Goal: Information Seeking & Learning: Learn about a topic

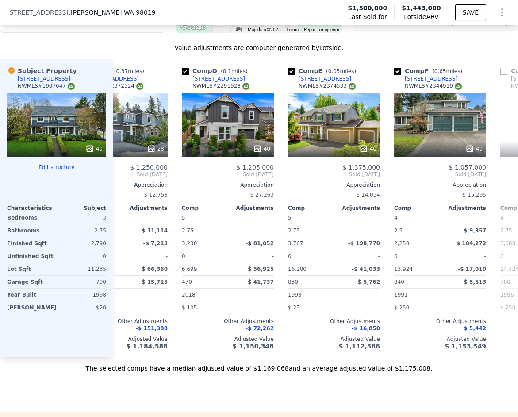
scroll to position [0, 243]
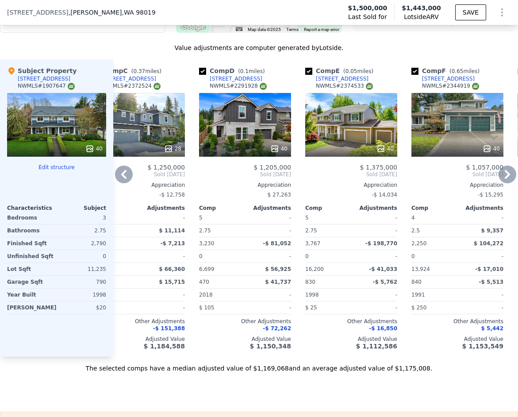
click at [201, 71] on input "checkbox" at bounding box center [202, 71] width 7 height 7
checkbox input "false"
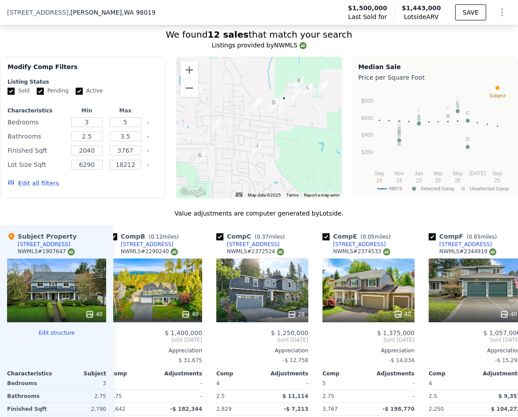
scroll to position [0, 119]
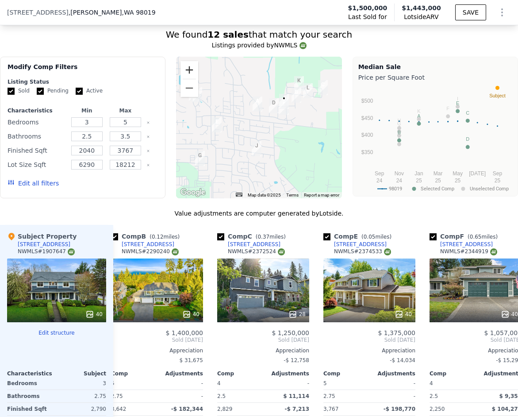
click at [191, 67] on button "Zoom in" at bounding box center [190, 70] width 18 height 18
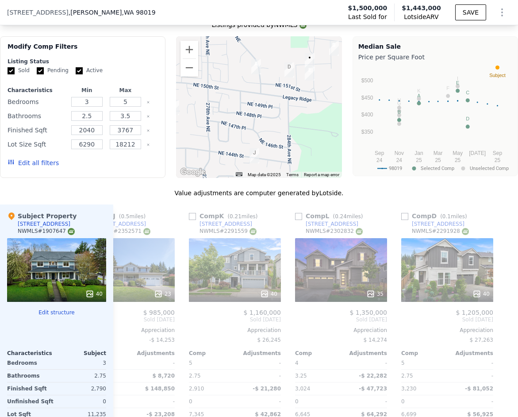
scroll to position [0, 891]
click at [444, 271] on div "40" at bounding box center [448, 270] width 92 height 64
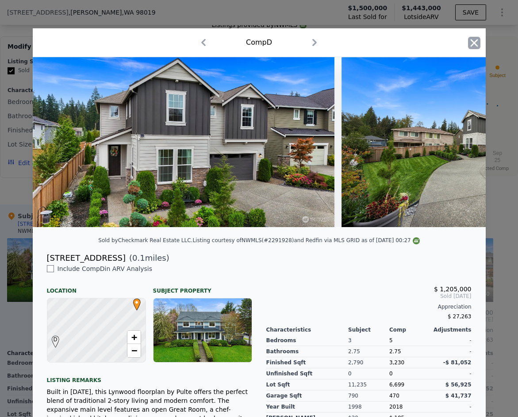
click at [470, 39] on icon "button" at bounding box center [474, 43] width 12 height 12
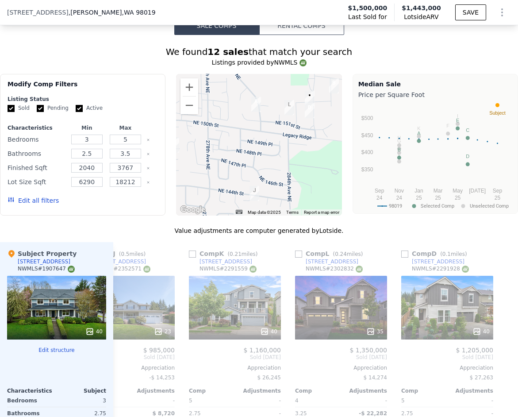
scroll to position [852, 0]
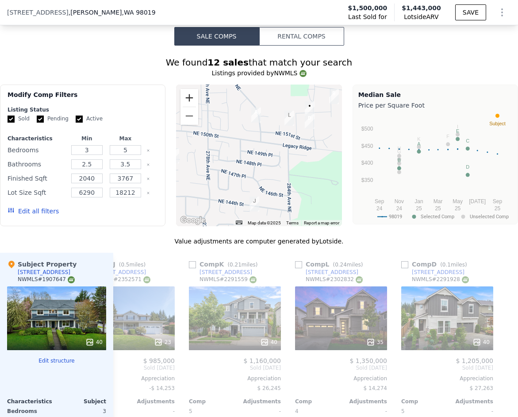
click at [189, 102] on button "Zoom in" at bounding box center [190, 98] width 18 height 18
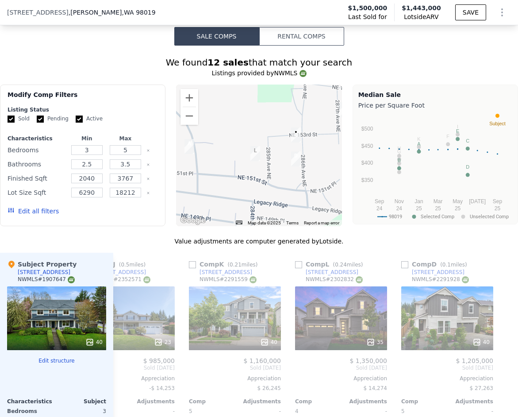
drag, startPoint x: 260, startPoint y: 104, endPoint x: 193, endPoint y: 171, distance: 94.2
click at [193, 171] on div at bounding box center [259, 156] width 166 height 142
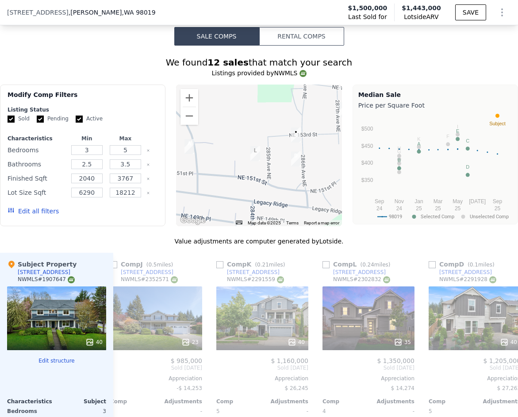
scroll to position [0, 863]
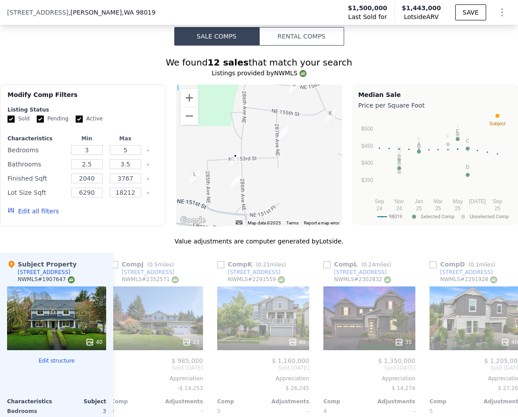
drag, startPoint x: 284, startPoint y: 173, endPoint x: 224, endPoint y: 197, distance: 64.6
click at [224, 197] on div at bounding box center [259, 156] width 166 height 142
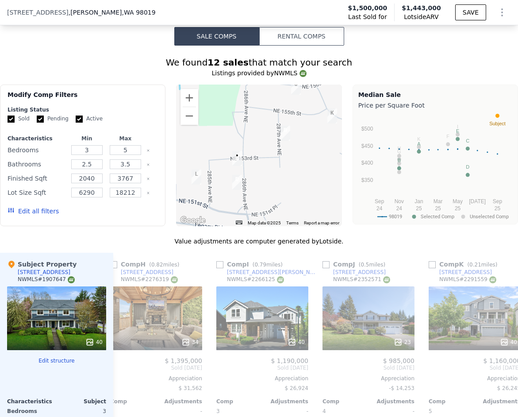
scroll to position [0, 666]
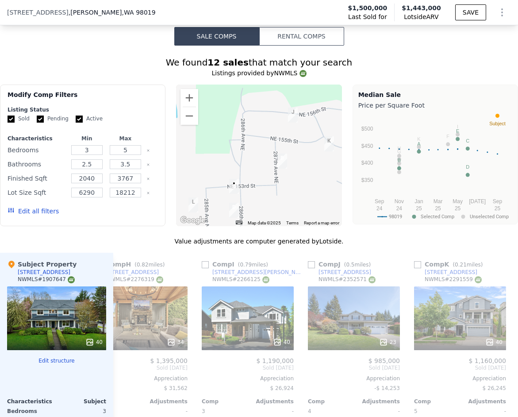
drag, startPoint x: 315, startPoint y: 136, endPoint x: 312, endPoint y: 165, distance: 28.9
click at [312, 165] on div at bounding box center [259, 156] width 166 height 142
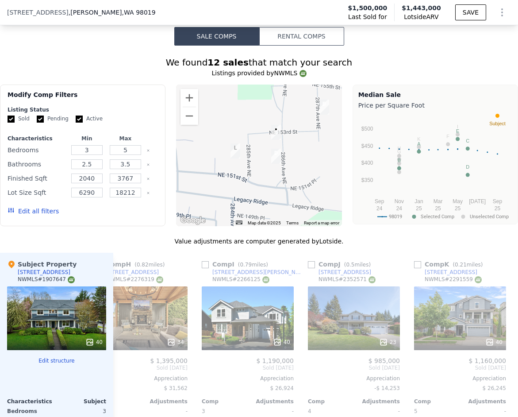
drag, startPoint x: 288, startPoint y: 178, endPoint x: 329, endPoint y: 123, distance: 68.3
click at [329, 123] on div at bounding box center [259, 156] width 166 height 142
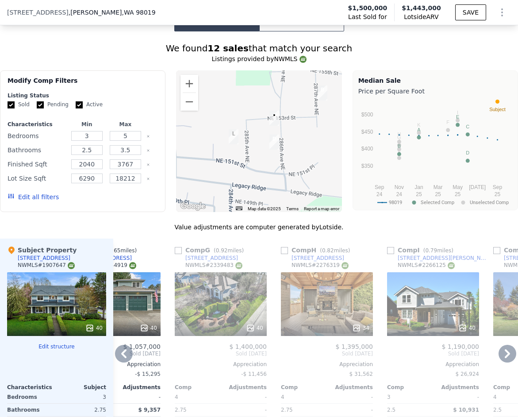
scroll to position [867, 0]
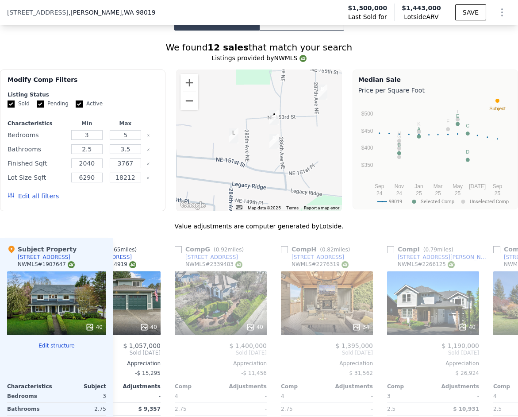
click at [193, 102] on button "Zoom out" at bounding box center [190, 101] width 18 height 18
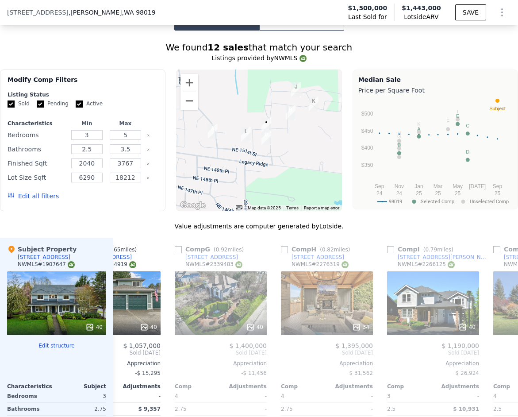
click at [193, 101] on button "Zoom out" at bounding box center [190, 101] width 18 height 18
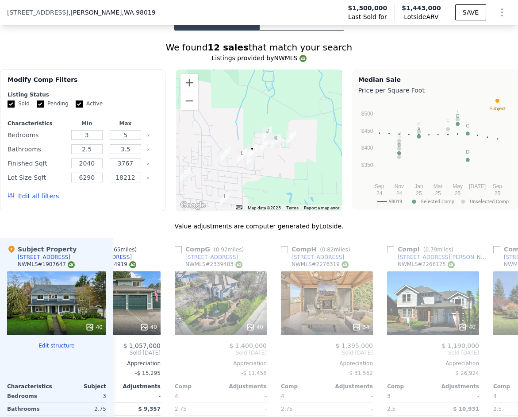
drag, startPoint x: 201, startPoint y: 127, endPoint x: 191, endPoint y: 150, distance: 25.4
click at [191, 150] on div at bounding box center [259, 141] width 166 height 142
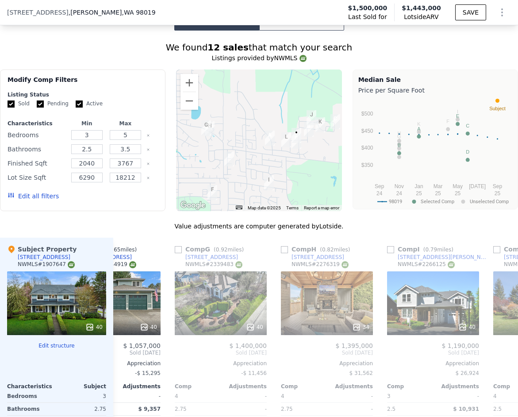
drag, startPoint x: 201, startPoint y: 151, endPoint x: 249, endPoint y: 134, distance: 51.0
click at [249, 134] on div at bounding box center [259, 141] width 166 height 142
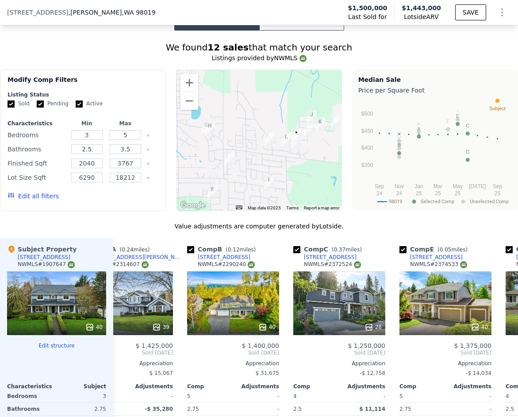
scroll to position [0, 49]
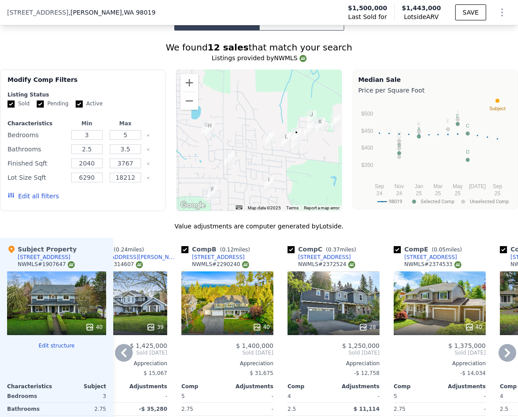
click at [186, 249] on input "checkbox" at bounding box center [185, 249] width 7 height 7
checkbox input "false"
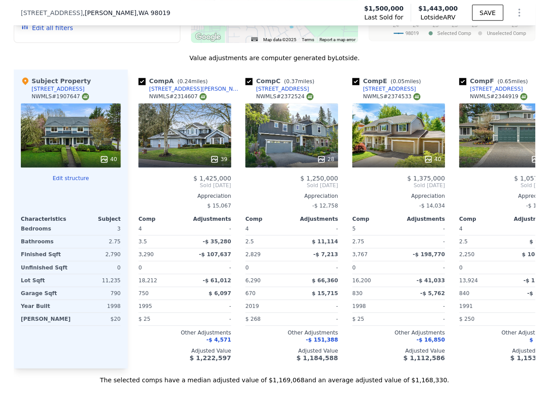
scroll to position [0, 0]
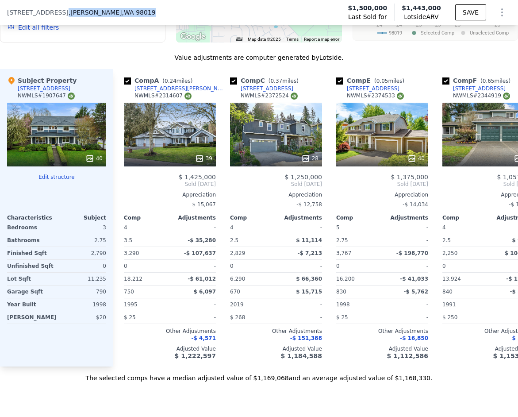
drag, startPoint x: 217, startPoint y: 9, endPoint x: 187, endPoint y: 0, distance: 31.4
click at [187, 0] on div "[STREET_ADDRESS][PERSON_NAME] Last Sold for $1,500,000 Lotside ARV $1,443,000 S…" at bounding box center [259, 12] width 518 height 25
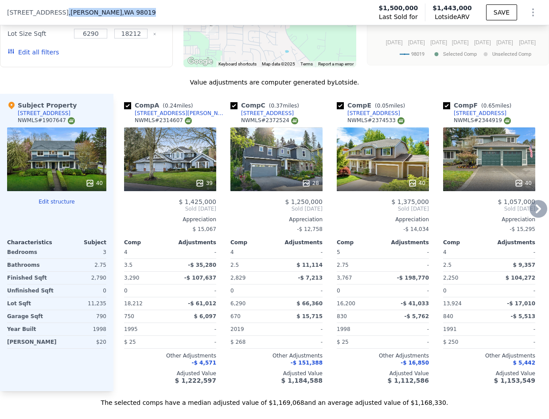
scroll to position [1013, 0]
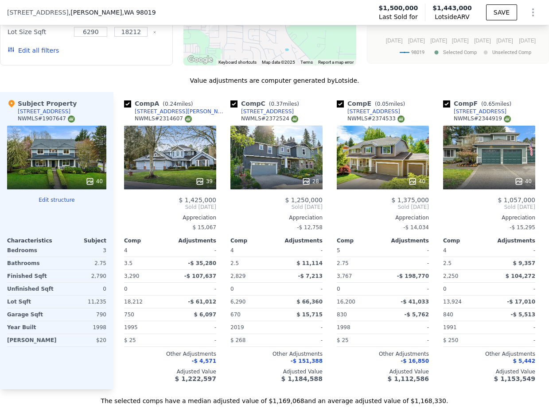
click at [73, 147] on div "40" at bounding box center [56, 158] width 99 height 64
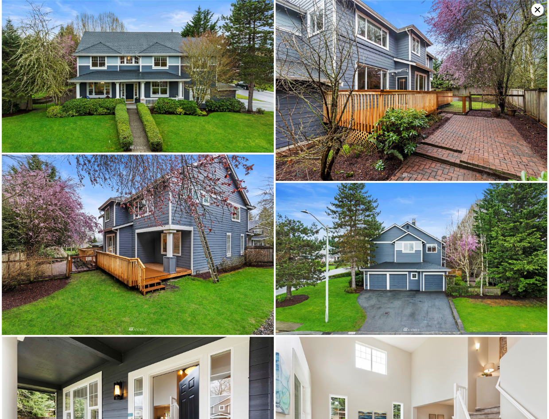
scroll to position [0, 0]
click at [518, 7] on icon at bounding box center [537, 10] width 12 height 12
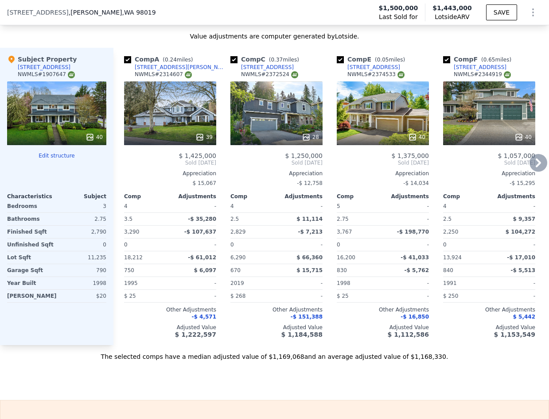
scroll to position [1055, 0]
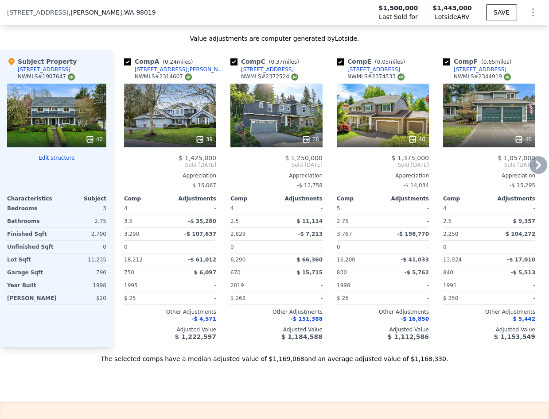
click at [163, 110] on div "39" at bounding box center [170, 116] width 92 height 64
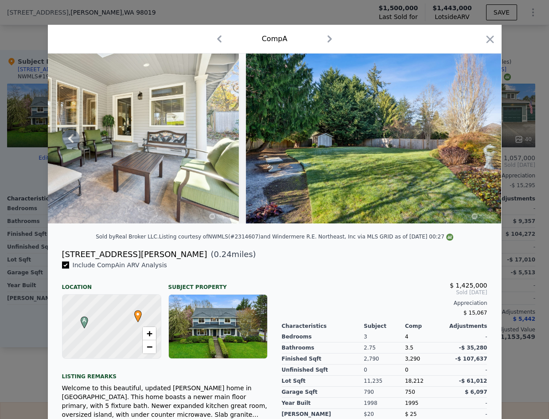
scroll to position [7, 0]
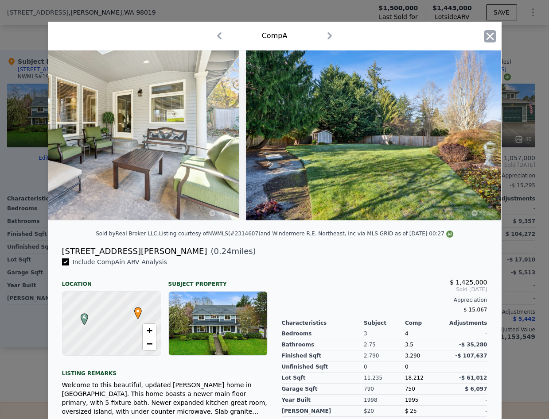
click at [487, 35] on icon "button" at bounding box center [490, 36] width 8 height 8
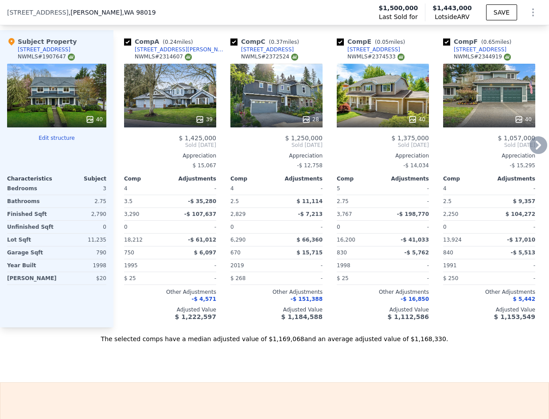
scroll to position [1074, 0]
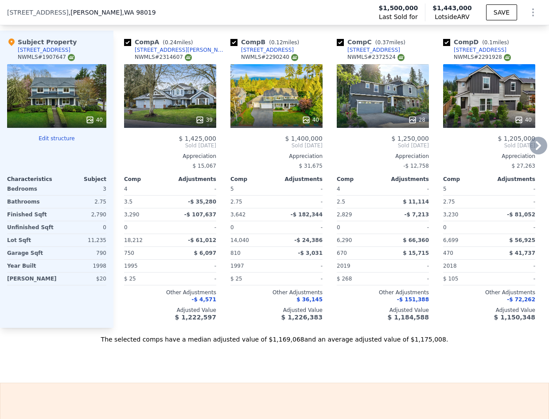
checkbox input "true"
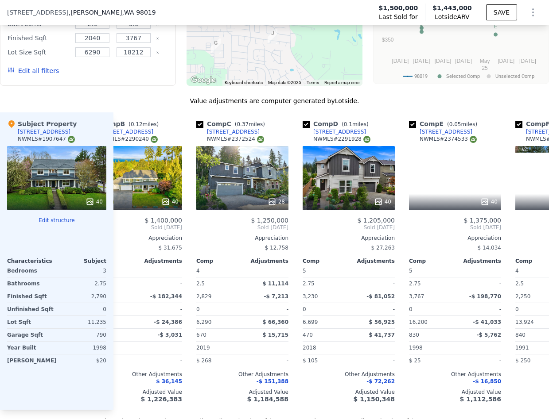
scroll to position [0, 138]
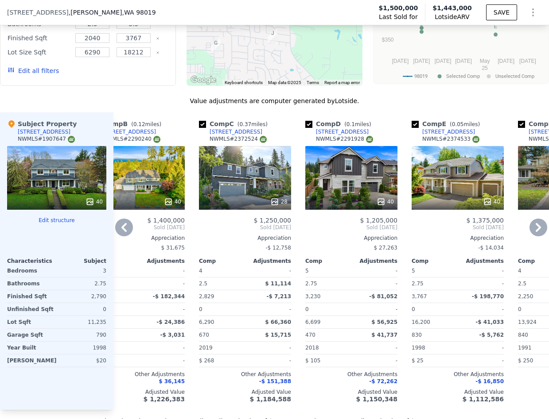
click at [309, 122] on input "checkbox" at bounding box center [308, 124] width 7 height 7
checkbox input "false"
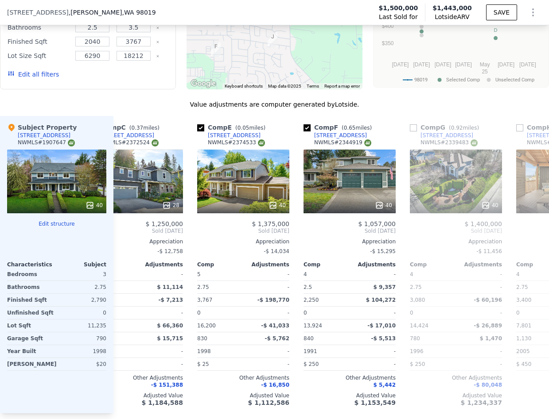
scroll to position [0, 207]
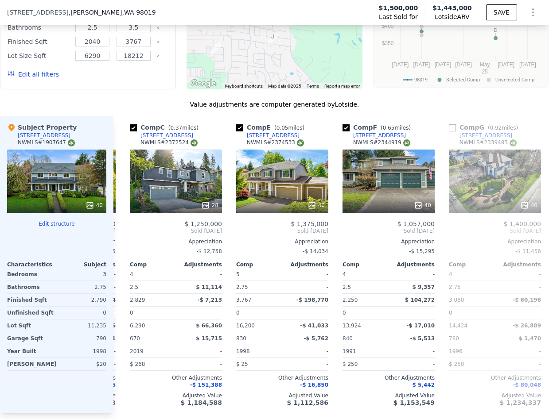
click at [376, 166] on div "40" at bounding box center [388, 182] width 92 height 64
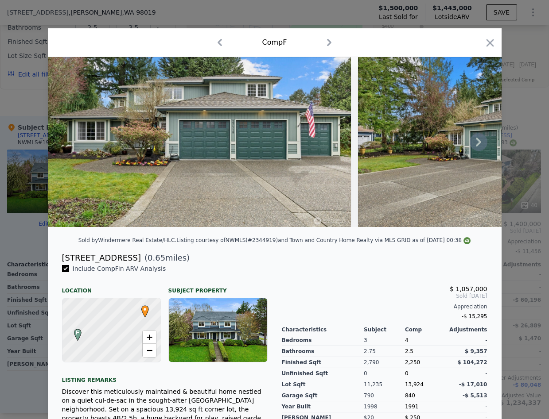
click at [483, 139] on icon at bounding box center [478, 142] width 18 height 18
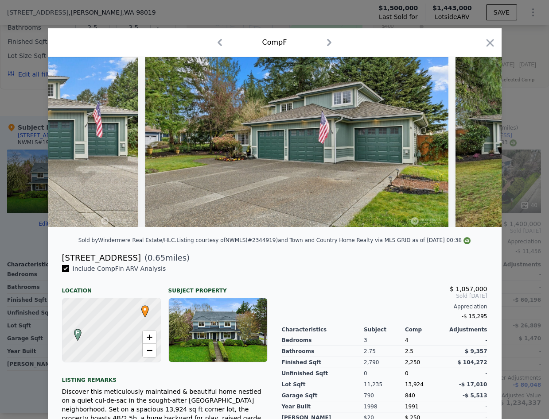
scroll to position [0, 425]
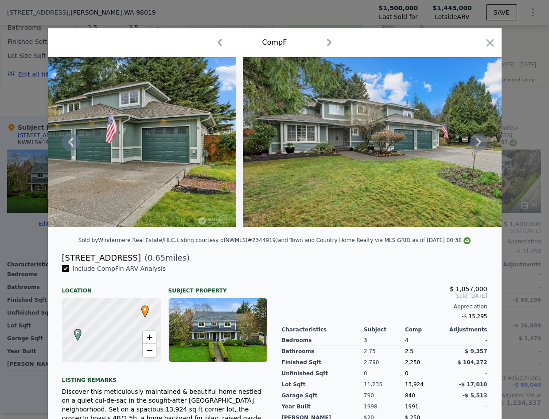
click at [482, 139] on div at bounding box center [274, 142] width 453 height 170
click at [476, 141] on icon at bounding box center [478, 142] width 18 height 18
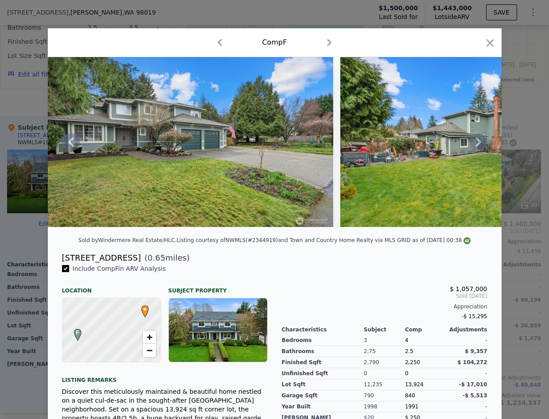
click at [476, 141] on icon at bounding box center [478, 142] width 18 height 18
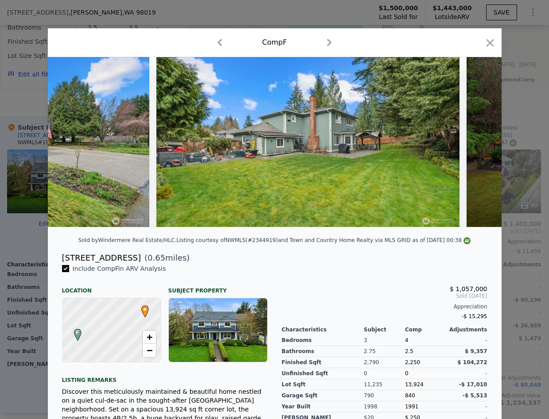
scroll to position [0, 850]
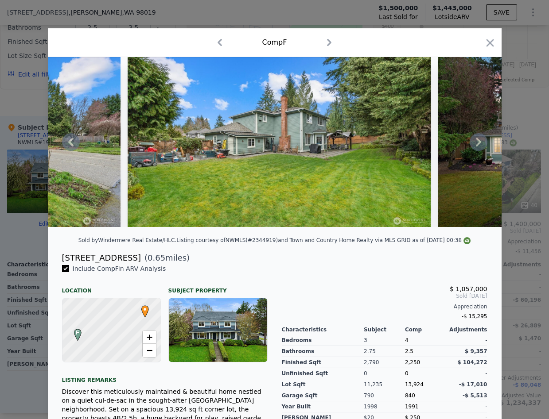
click at [476, 141] on icon at bounding box center [478, 142] width 18 height 18
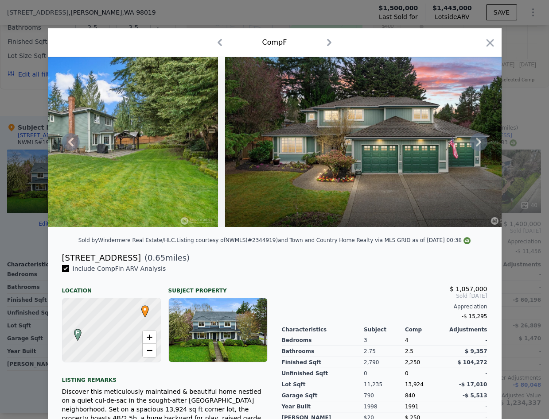
click at [476, 141] on icon at bounding box center [478, 142] width 18 height 18
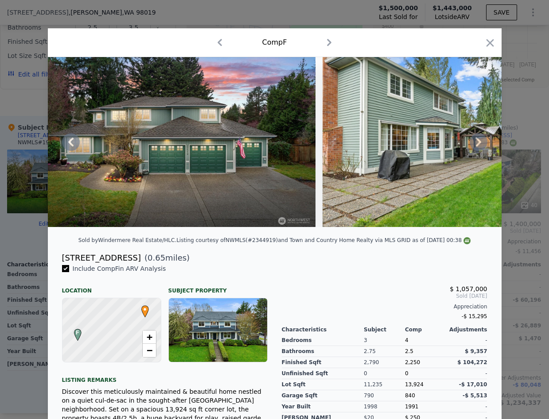
click at [476, 141] on icon at bounding box center [478, 142] width 18 height 18
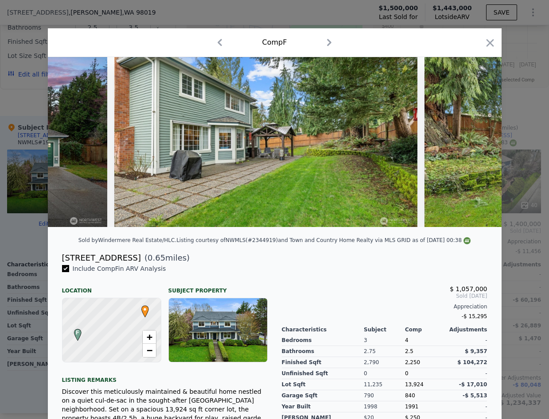
scroll to position [0, 1488]
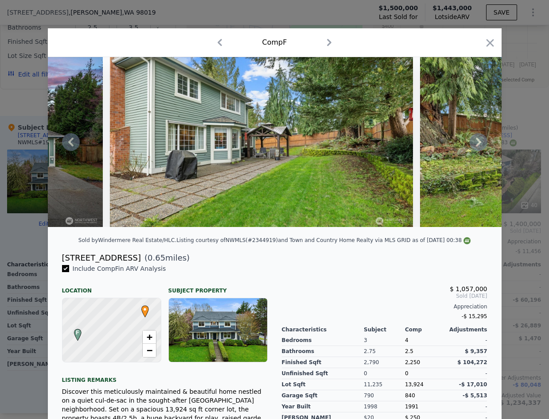
click at [476, 141] on icon at bounding box center [478, 142] width 18 height 18
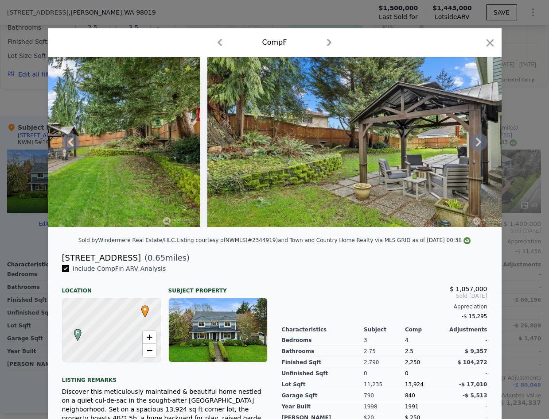
click at [476, 141] on icon at bounding box center [478, 142] width 18 height 18
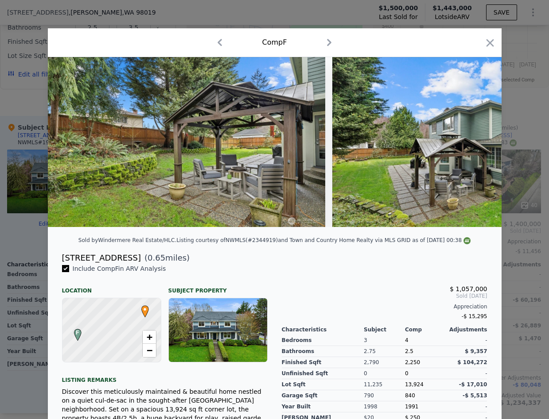
scroll to position [0, 1913]
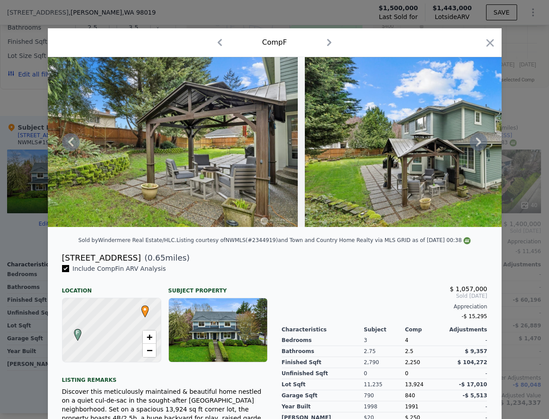
click at [476, 141] on icon at bounding box center [478, 142] width 18 height 18
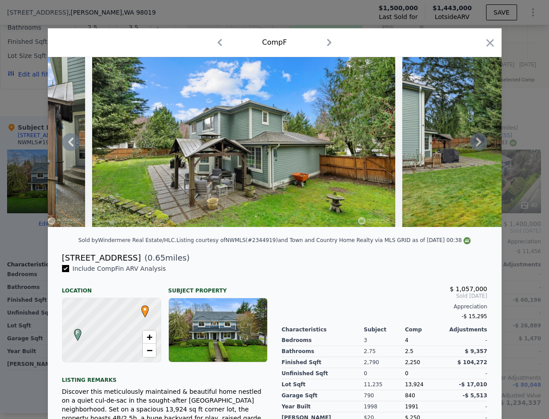
click at [476, 141] on icon at bounding box center [478, 142] width 18 height 18
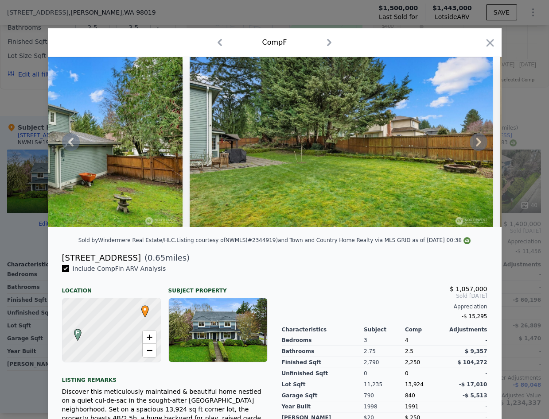
click at [476, 141] on icon at bounding box center [478, 142] width 18 height 18
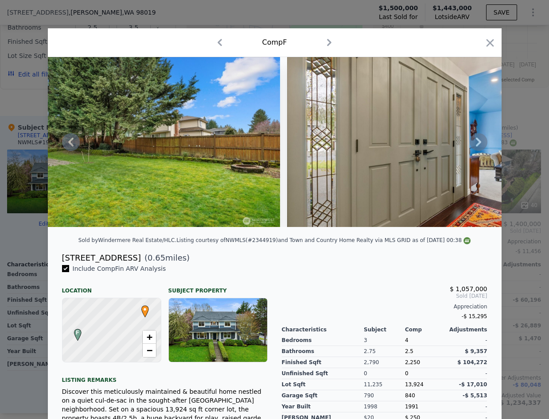
click at [476, 141] on icon at bounding box center [478, 142] width 18 height 18
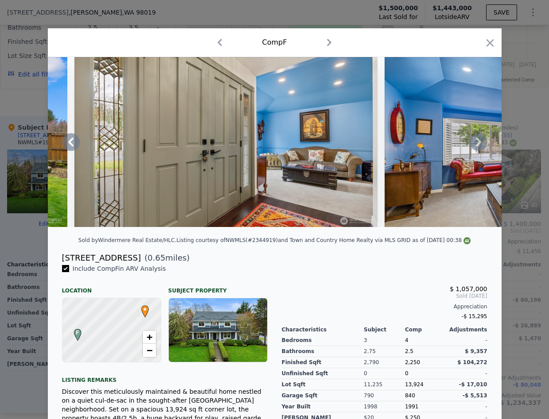
click at [476, 141] on icon at bounding box center [478, 142] width 18 height 18
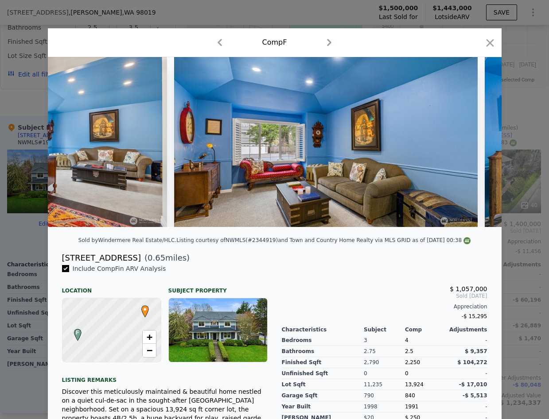
scroll to position [0, 2975]
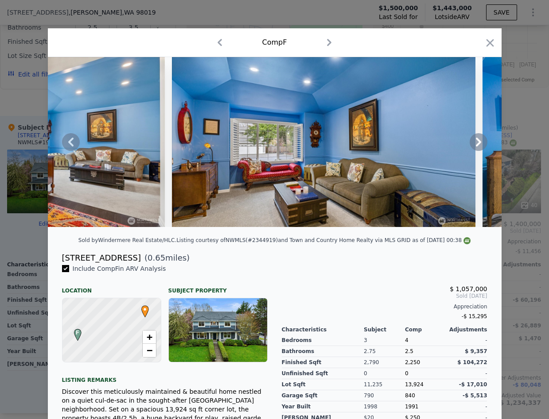
click at [476, 141] on icon at bounding box center [478, 142] width 18 height 18
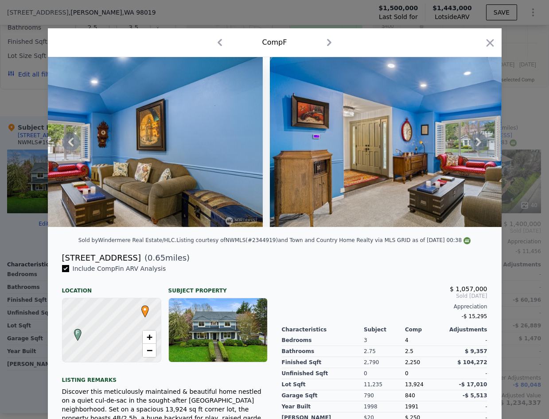
click at [476, 141] on icon at bounding box center [478, 142] width 18 height 18
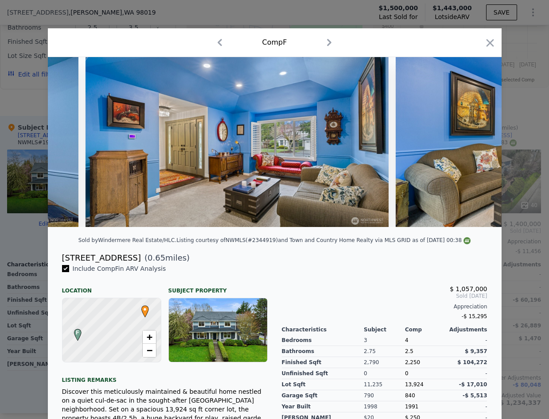
scroll to position [0, 3400]
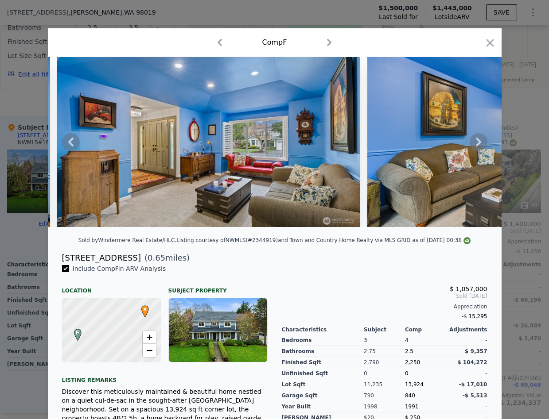
click at [476, 141] on icon at bounding box center [478, 142] width 18 height 18
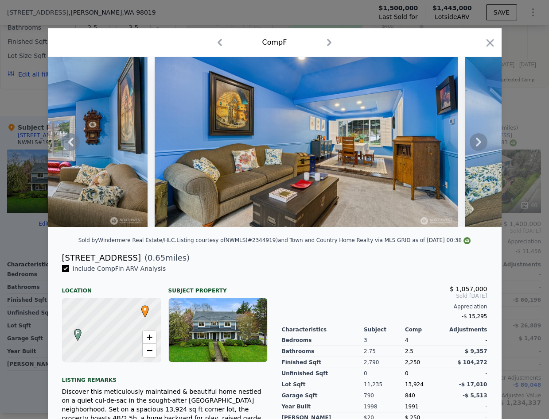
click at [476, 141] on icon at bounding box center [478, 142] width 18 height 18
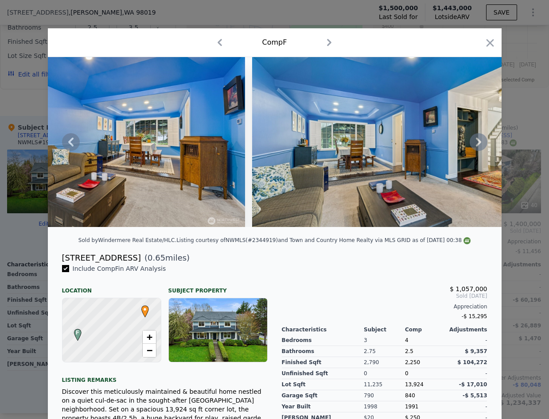
click at [476, 141] on icon at bounding box center [478, 142] width 18 height 18
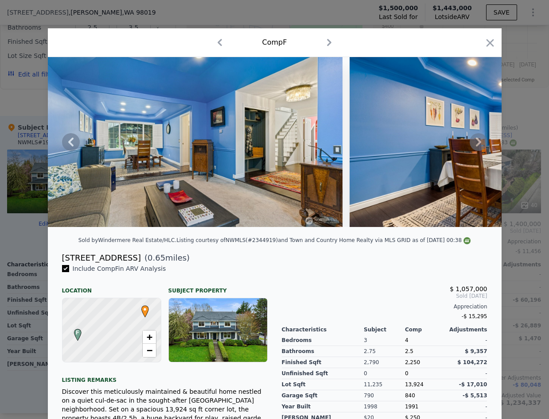
click at [476, 141] on icon at bounding box center [478, 142] width 18 height 18
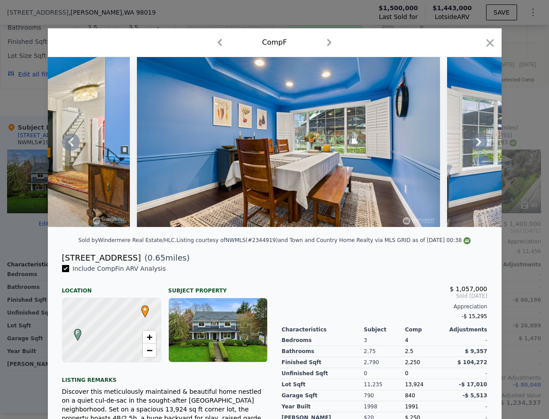
click at [476, 141] on icon at bounding box center [478, 142] width 18 height 18
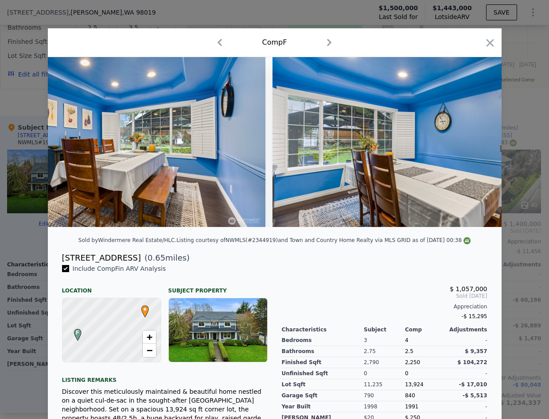
scroll to position [0, 4463]
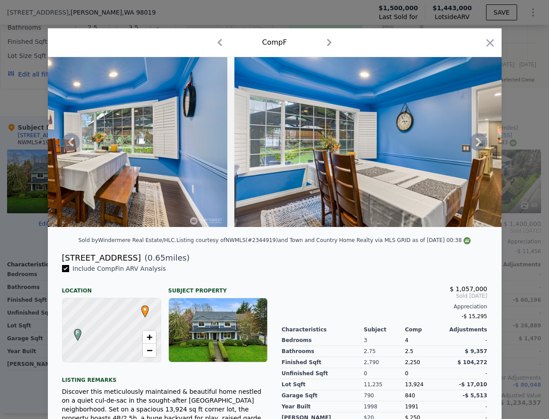
click at [475, 147] on icon at bounding box center [478, 142] width 18 height 18
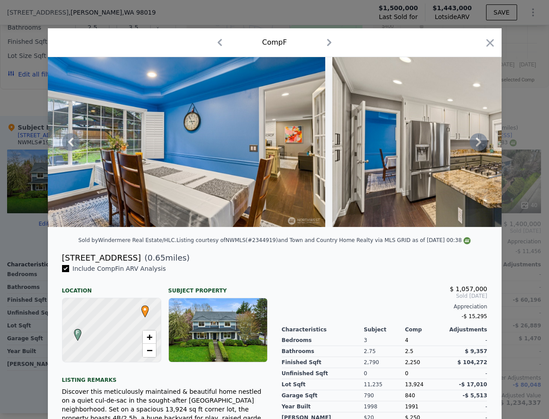
click at [475, 147] on icon at bounding box center [478, 142] width 18 height 18
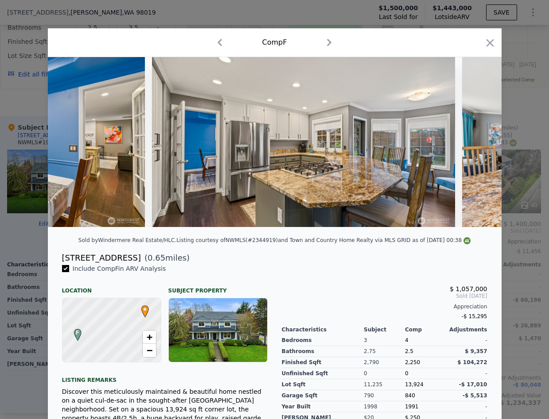
scroll to position [0, 4888]
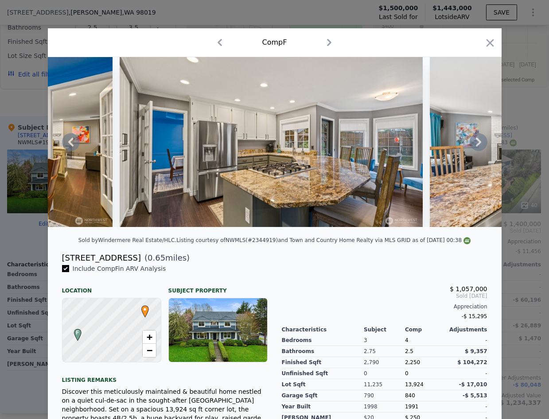
click at [479, 145] on icon at bounding box center [478, 142] width 18 height 18
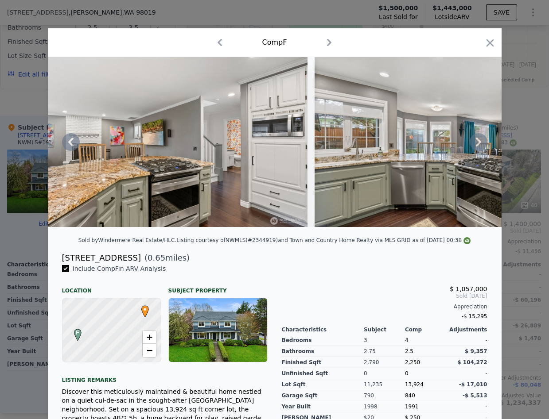
click at [478, 143] on icon at bounding box center [477, 142] width 5 height 9
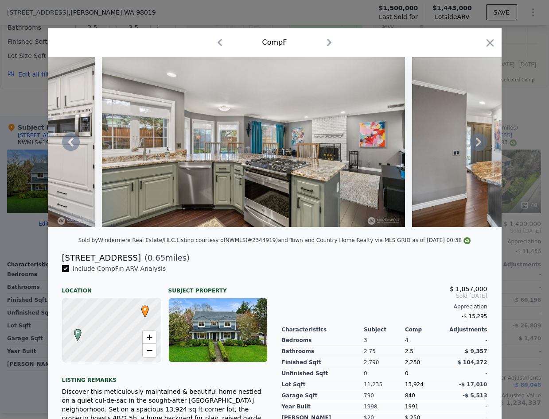
click at [478, 143] on icon at bounding box center [477, 142] width 5 height 9
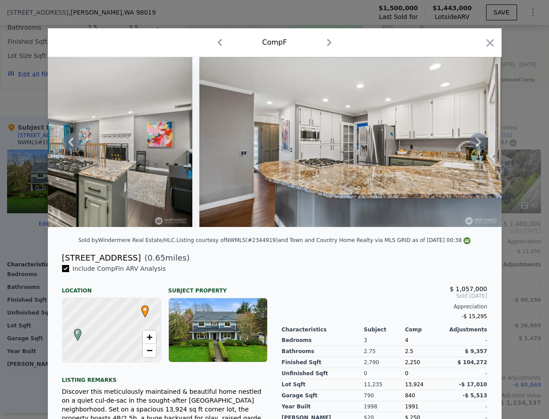
click at [478, 143] on icon at bounding box center [477, 142] width 5 height 9
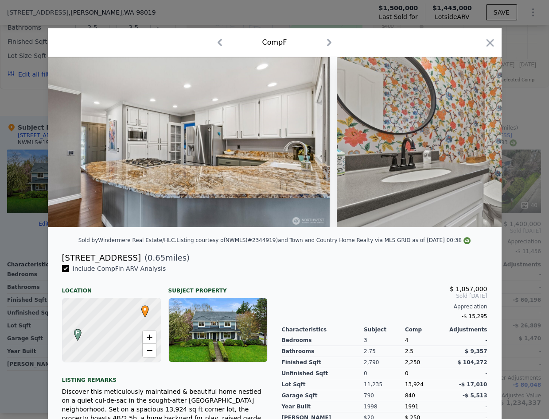
scroll to position [0, 5950]
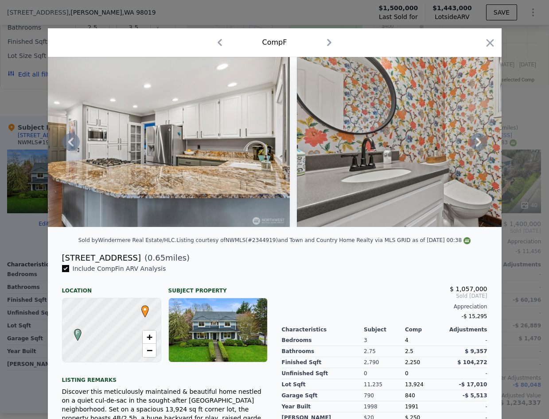
click at [476, 142] on icon at bounding box center [478, 142] width 18 height 18
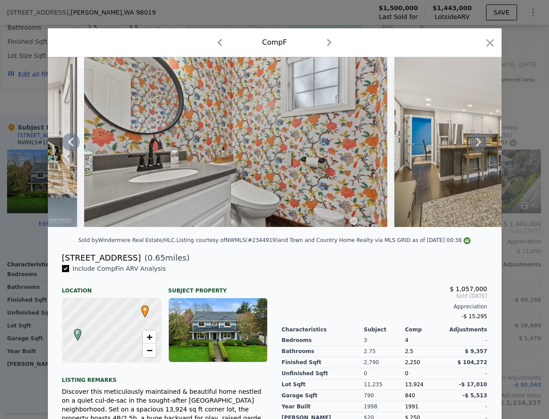
click at [476, 144] on icon at bounding box center [478, 142] width 18 height 18
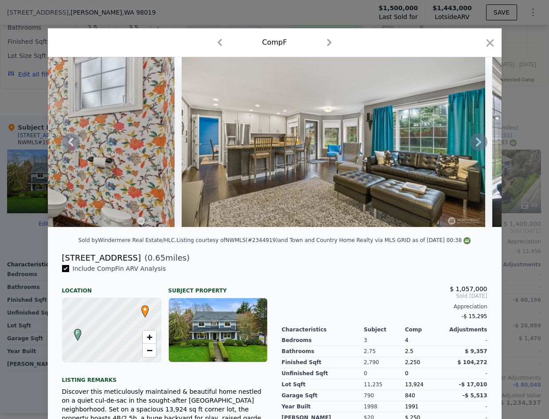
click at [476, 144] on icon at bounding box center [478, 142] width 18 height 18
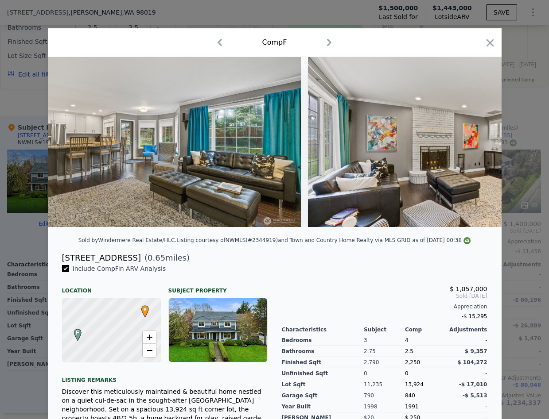
scroll to position [0, 6588]
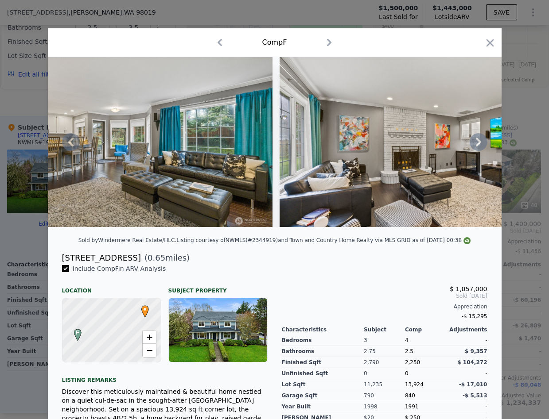
click at [476, 144] on icon at bounding box center [478, 142] width 18 height 18
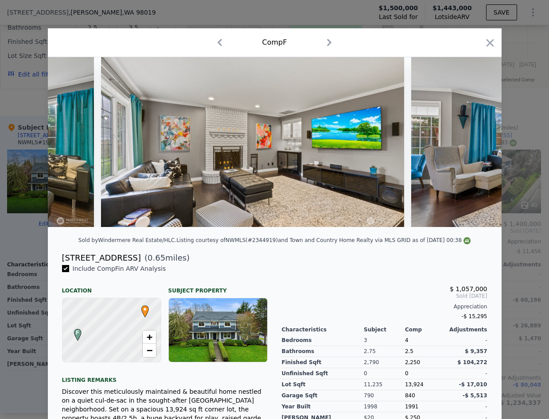
scroll to position [0, 6800]
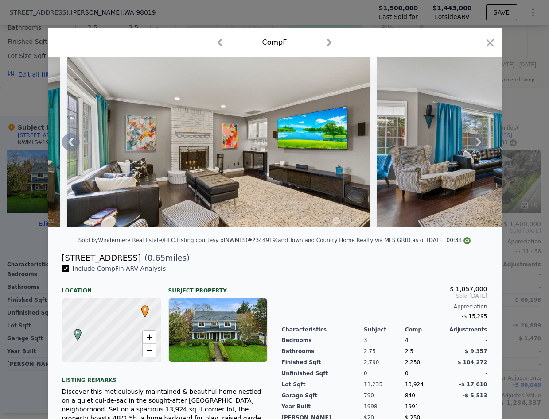
click at [476, 144] on icon at bounding box center [478, 142] width 18 height 18
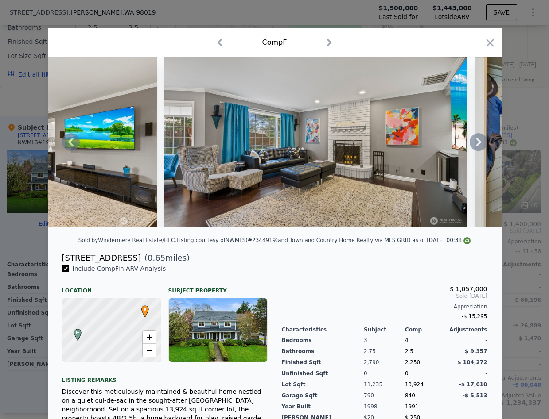
scroll to position [0, 0]
click at [488, 45] on icon "button" at bounding box center [489, 43] width 12 height 12
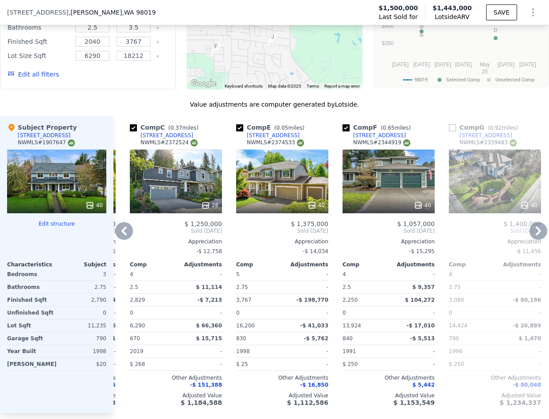
click at [281, 169] on div "40" at bounding box center [282, 182] width 92 height 64
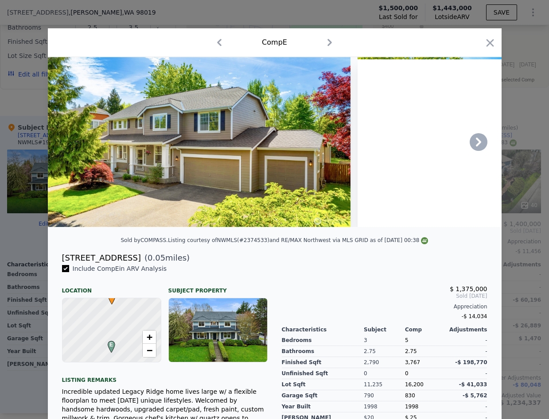
click at [477, 143] on icon at bounding box center [478, 142] width 18 height 18
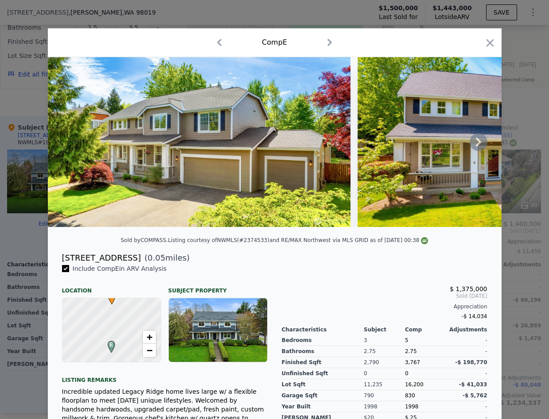
scroll to position [0, 213]
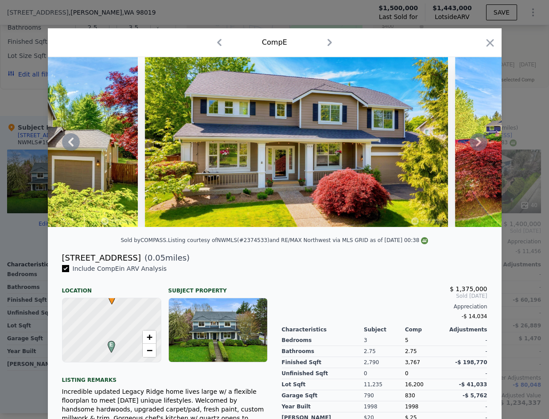
click at [477, 143] on icon at bounding box center [478, 142] width 18 height 18
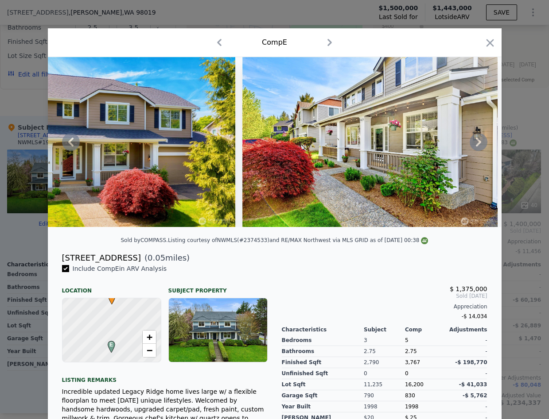
click at [477, 143] on icon at bounding box center [478, 142] width 18 height 18
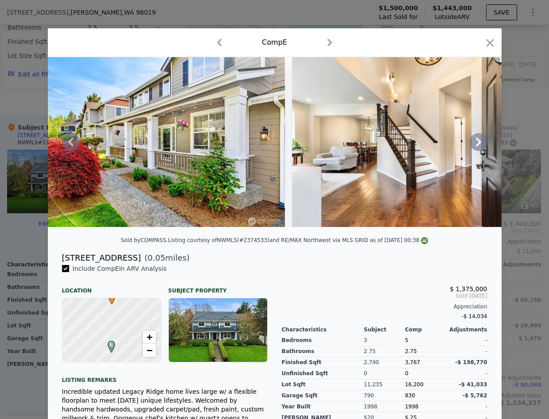
click at [477, 143] on icon at bounding box center [478, 142] width 18 height 18
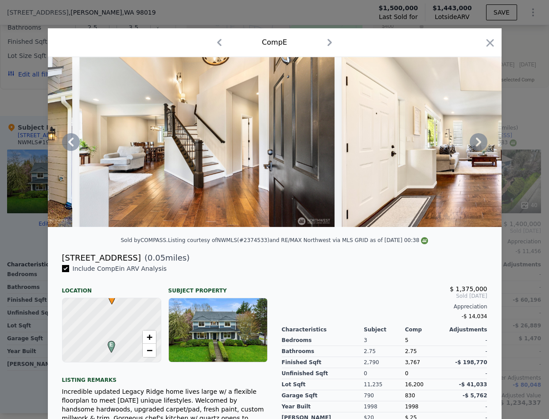
click at [477, 143] on icon at bounding box center [478, 142] width 18 height 18
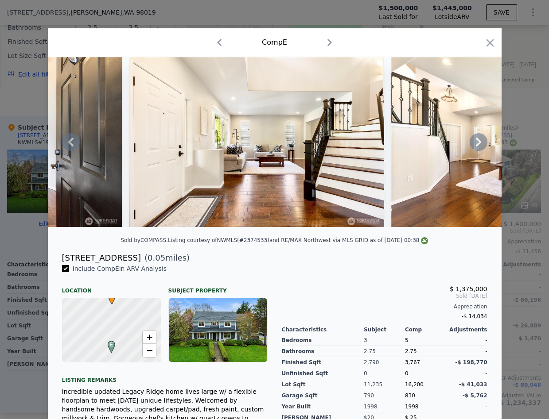
click at [477, 143] on icon at bounding box center [478, 142] width 18 height 18
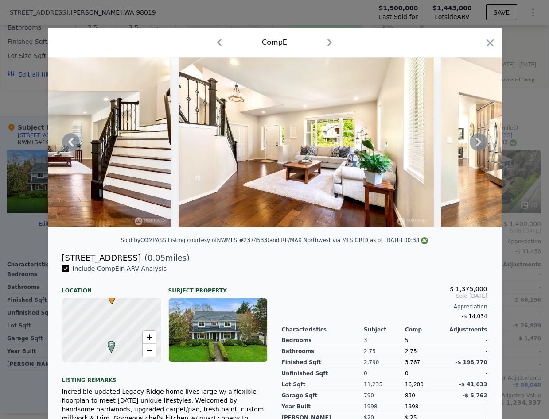
click at [477, 143] on icon at bounding box center [478, 142] width 18 height 18
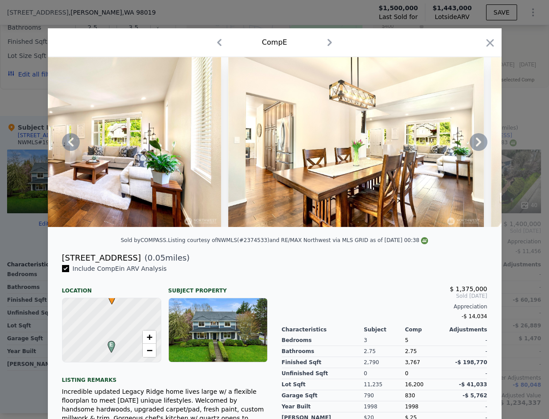
click at [477, 143] on icon at bounding box center [478, 142] width 18 height 18
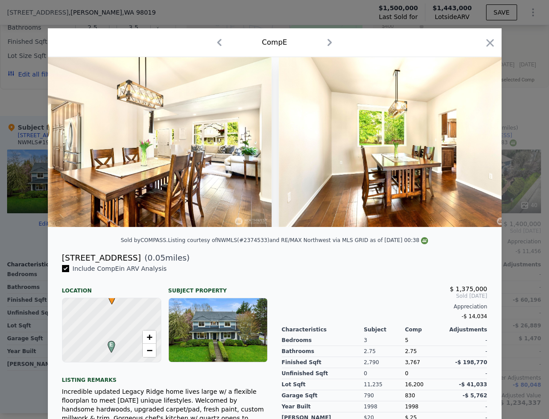
scroll to position [0, 1700]
click at [477, 143] on icon at bounding box center [478, 142] width 18 height 18
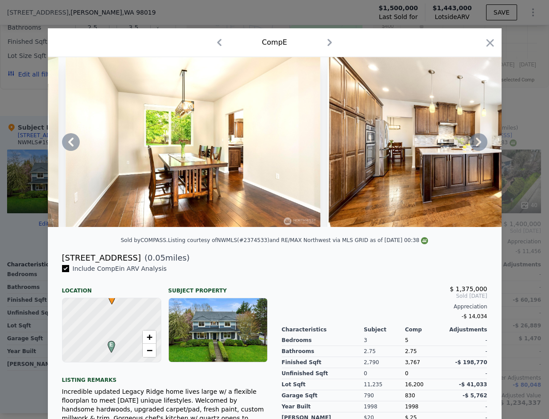
click at [477, 143] on icon at bounding box center [478, 142] width 18 height 18
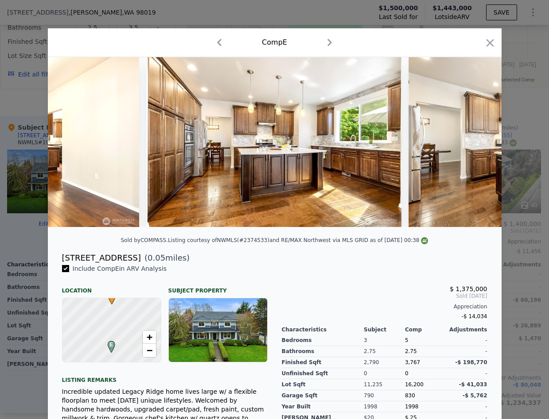
scroll to position [0, 2125]
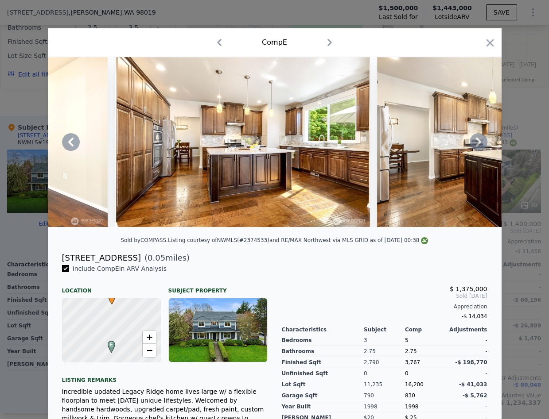
click at [477, 143] on icon at bounding box center [478, 142] width 18 height 18
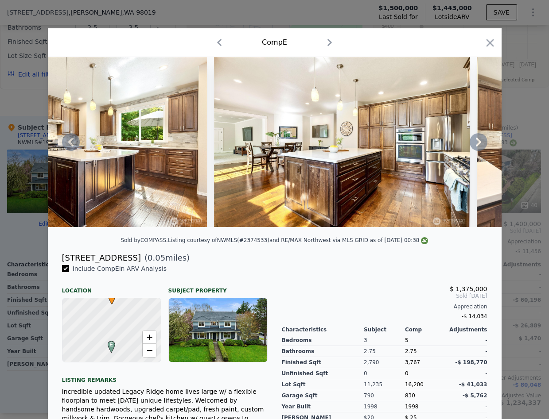
click at [477, 143] on icon at bounding box center [478, 142] width 18 height 18
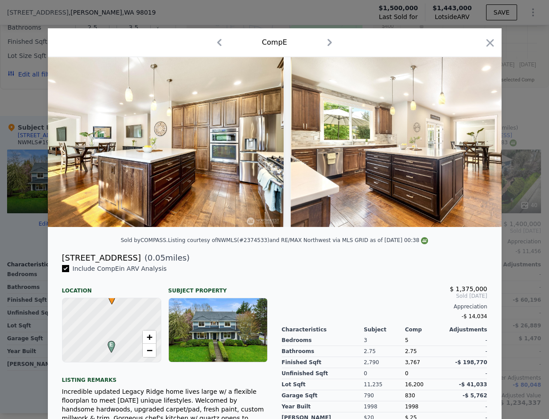
scroll to position [0, 2763]
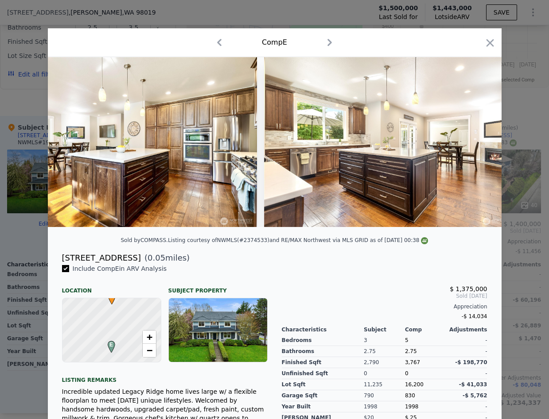
click at [477, 143] on div at bounding box center [274, 142] width 453 height 170
click at [477, 143] on icon at bounding box center [478, 142] width 18 height 18
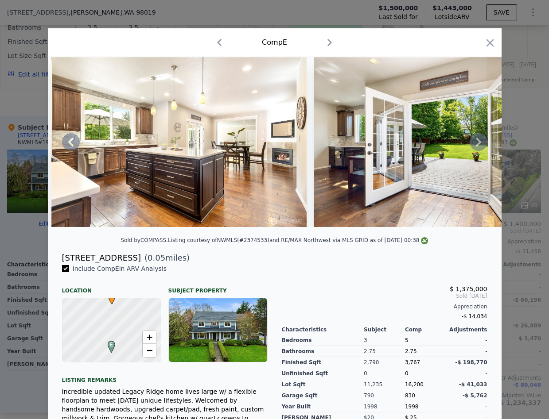
click at [477, 143] on icon at bounding box center [478, 142] width 18 height 18
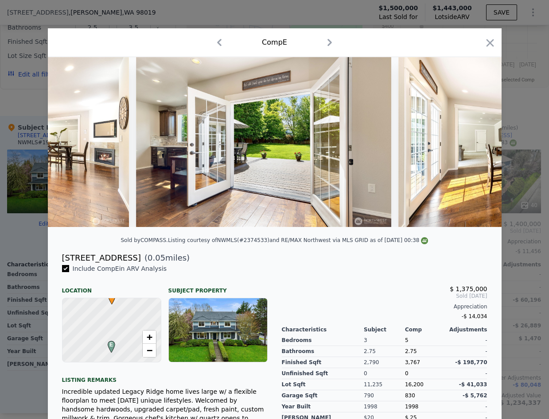
scroll to position [0, 3188]
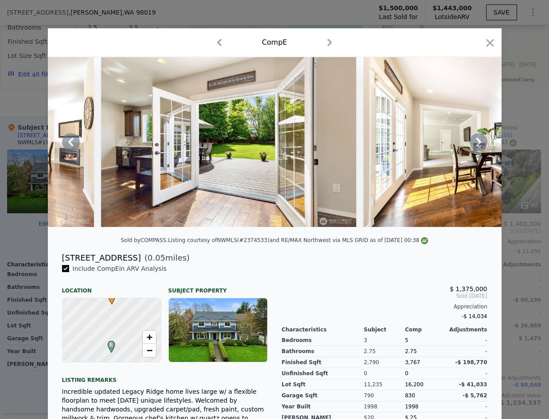
click at [476, 143] on icon at bounding box center [478, 142] width 18 height 18
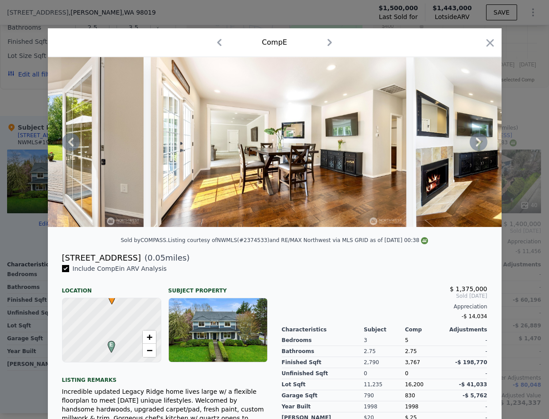
click at [476, 143] on icon at bounding box center [478, 142] width 18 height 18
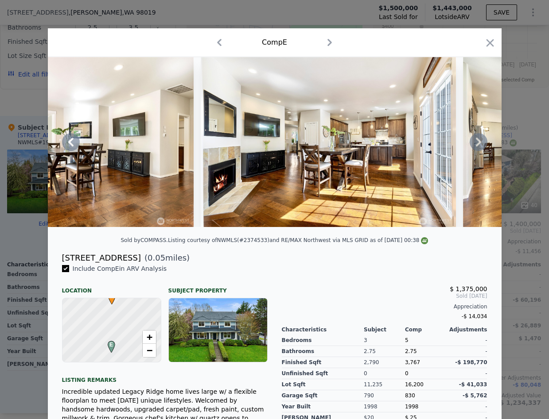
click at [476, 143] on icon at bounding box center [478, 142] width 18 height 18
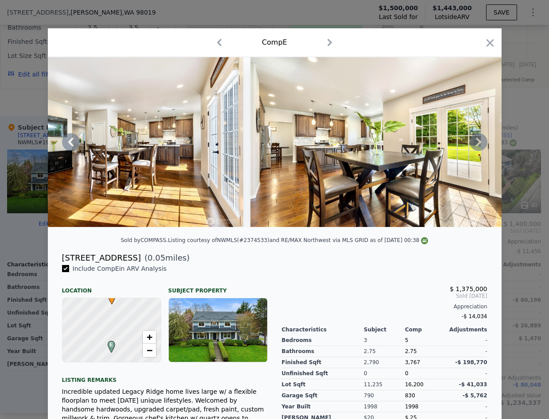
click at [476, 143] on icon at bounding box center [478, 142] width 18 height 18
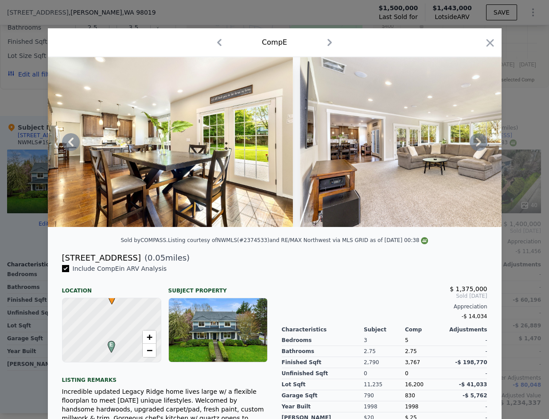
click at [478, 143] on icon at bounding box center [477, 142] width 5 height 9
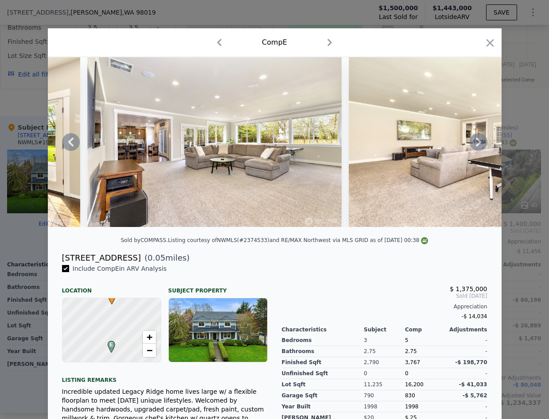
click at [478, 143] on icon at bounding box center [477, 142] width 5 height 9
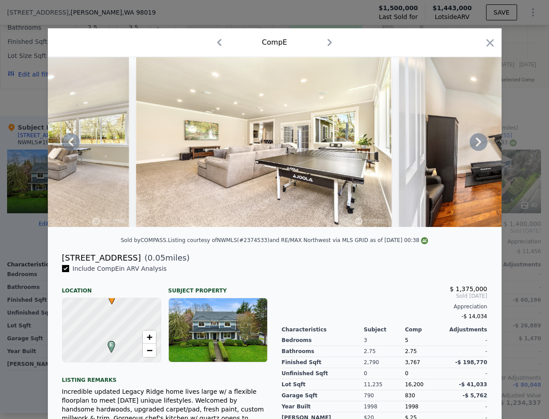
click at [478, 143] on icon at bounding box center [477, 142] width 5 height 9
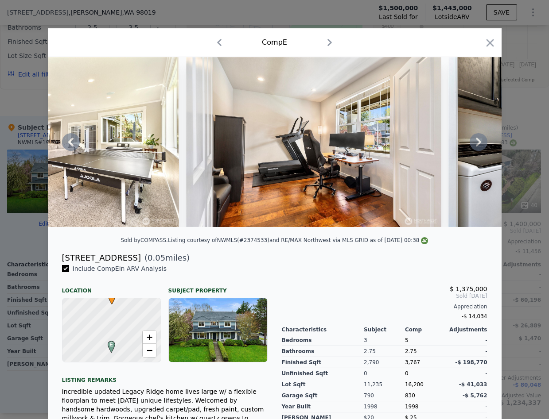
click at [478, 143] on icon at bounding box center [477, 142] width 5 height 9
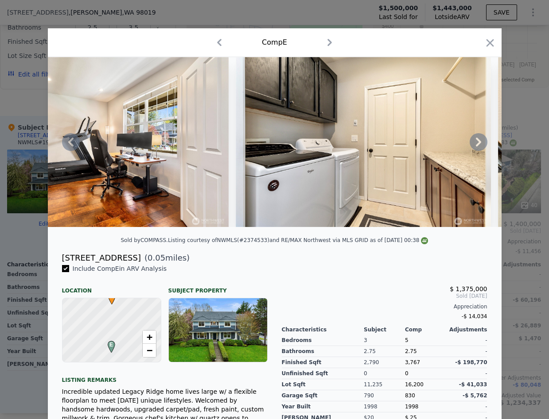
click at [478, 143] on icon at bounding box center [477, 142] width 5 height 9
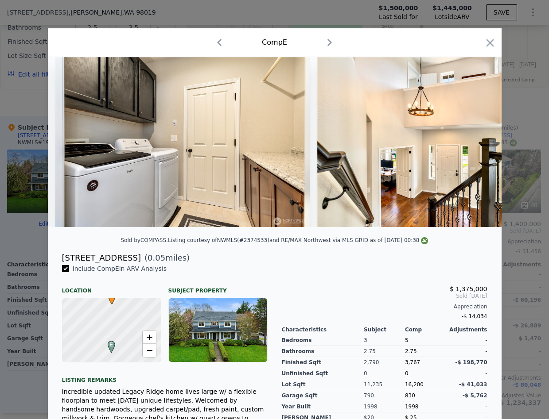
scroll to position [0, 5100]
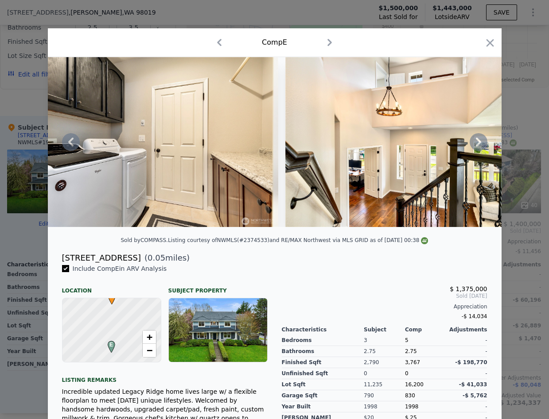
click at [478, 143] on icon at bounding box center [477, 142] width 5 height 9
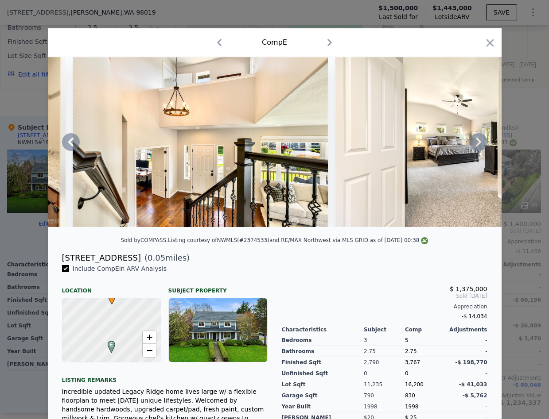
click at [478, 143] on icon at bounding box center [477, 142] width 5 height 9
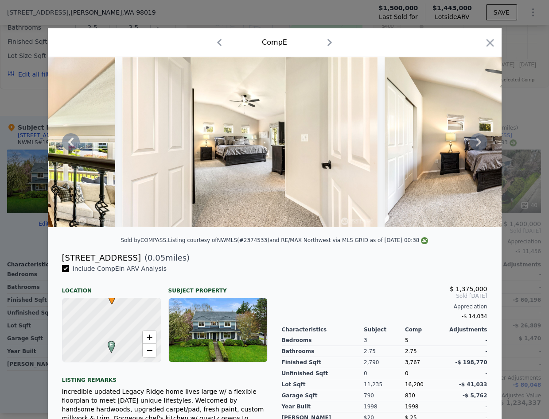
click at [478, 143] on icon at bounding box center [477, 142] width 5 height 9
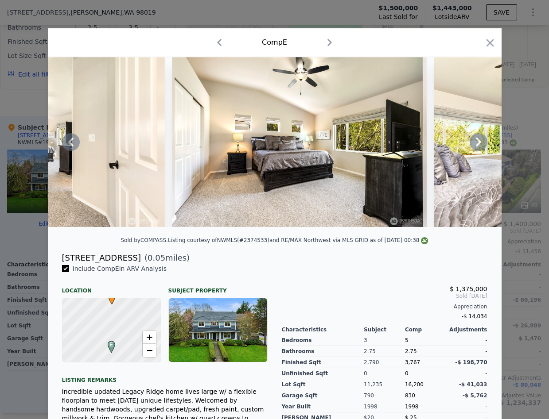
click at [478, 143] on icon at bounding box center [477, 142] width 5 height 9
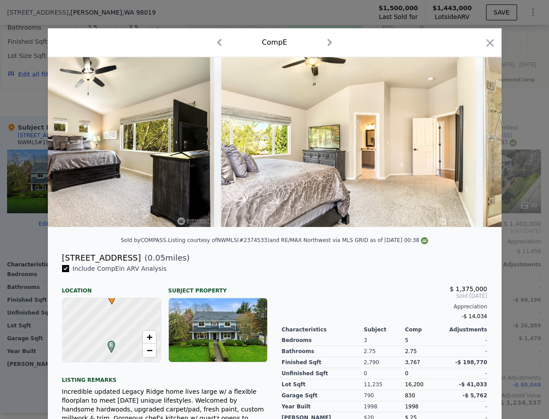
scroll to position [0, 6163]
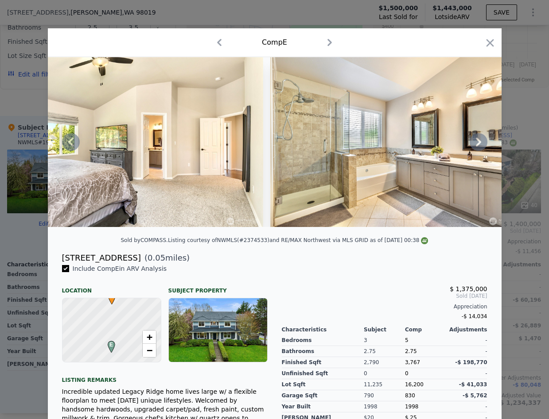
click at [478, 143] on icon at bounding box center [477, 142] width 5 height 9
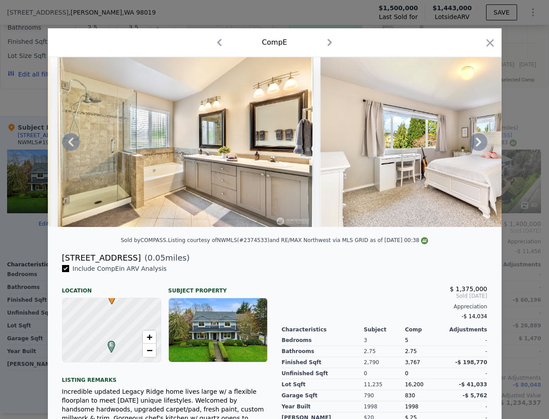
click at [478, 143] on icon at bounding box center [477, 142] width 5 height 9
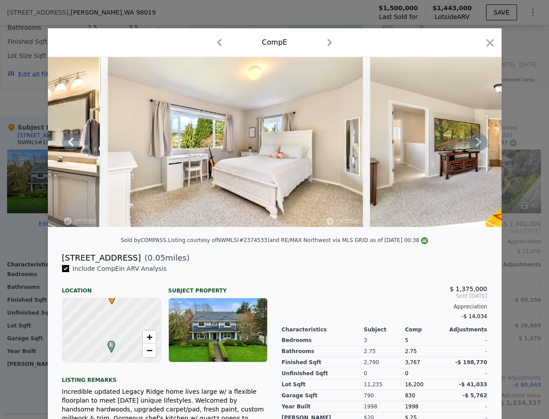
click at [478, 143] on icon at bounding box center [477, 142] width 5 height 9
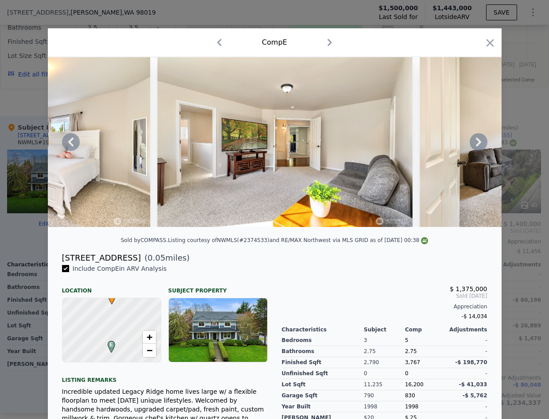
click at [478, 143] on icon at bounding box center [477, 142] width 5 height 9
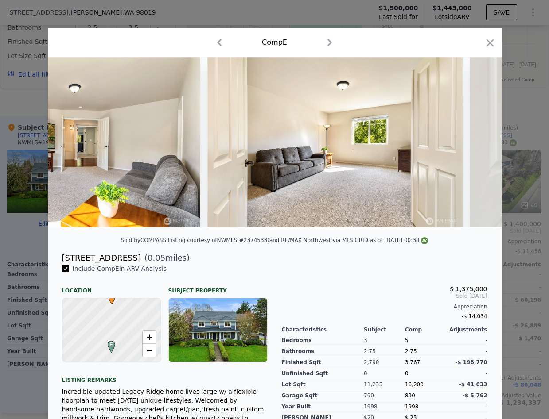
scroll to position [0, 7013]
click at [491, 45] on icon "button" at bounding box center [489, 43] width 12 height 12
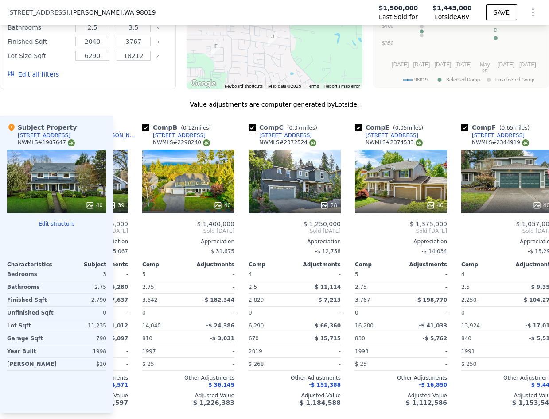
scroll to position [0, 66]
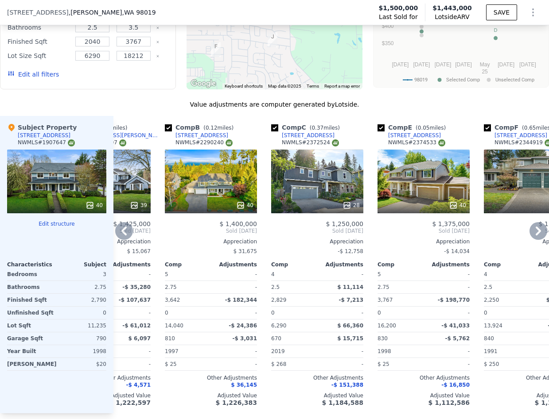
click at [318, 168] on div "28" at bounding box center [317, 182] width 92 height 64
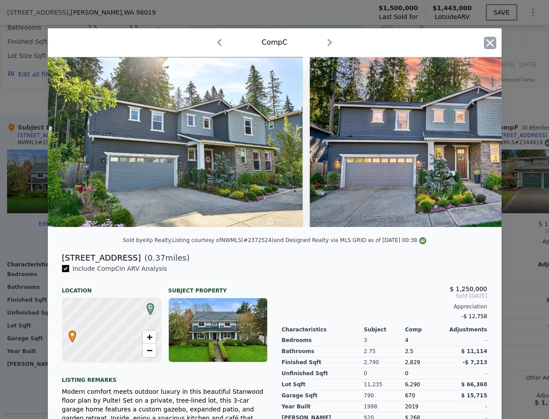
click at [490, 43] on icon "button" at bounding box center [490, 43] width 8 height 8
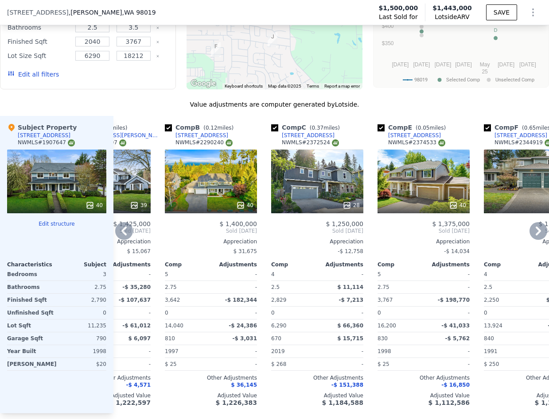
click at [277, 127] on input "checkbox" at bounding box center [274, 127] width 7 height 7
checkbox input "false"
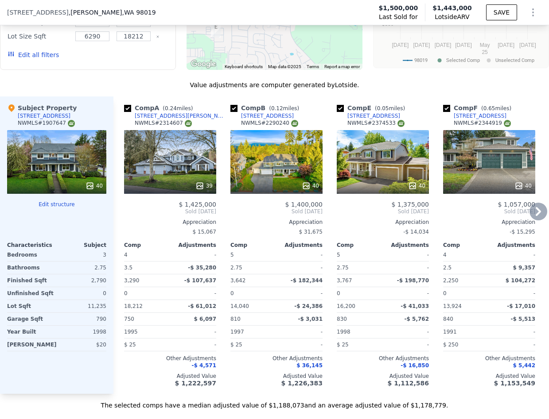
scroll to position [1004, 0]
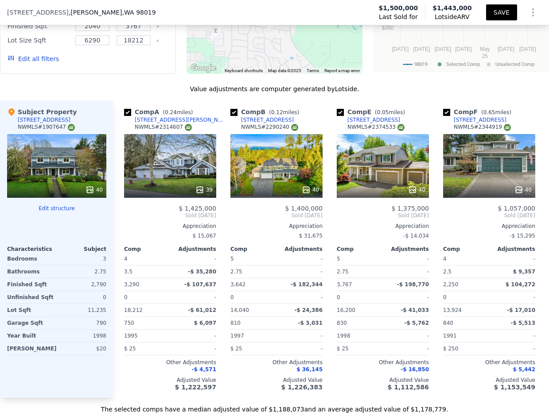
click at [494, 14] on button "SAVE" at bounding box center [501, 12] width 31 height 16
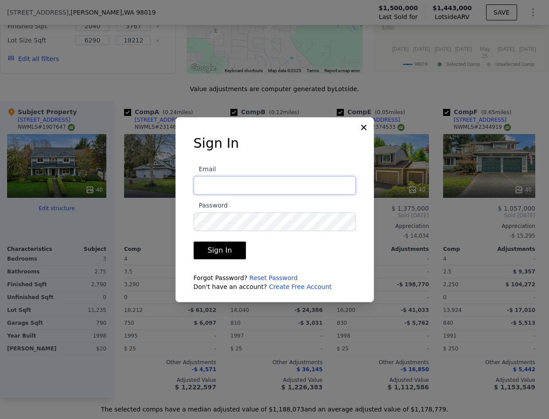
type input "[EMAIL_ADDRESS][DOMAIN_NAME]"
click at [218, 250] on button "Sign In" at bounding box center [219, 251] width 53 height 18
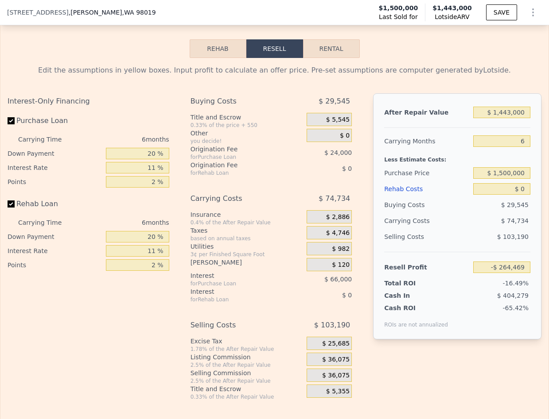
scroll to position [1511, 0]
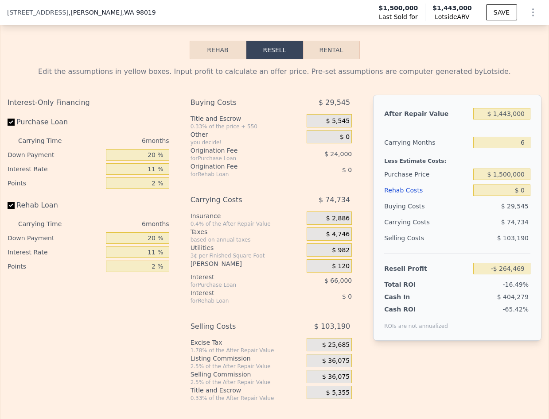
click at [208, 52] on button "Rehab" at bounding box center [217, 50] width 57 height 19
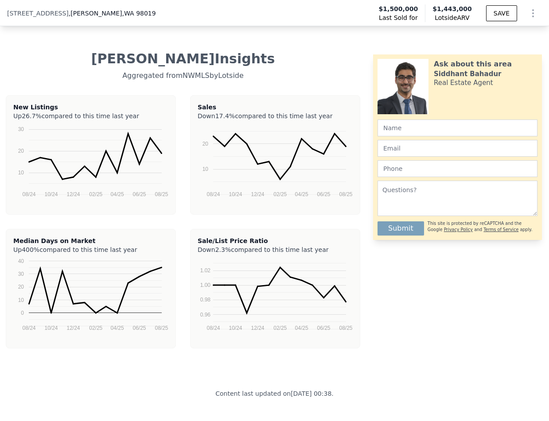
scroll to position [2048, 0]
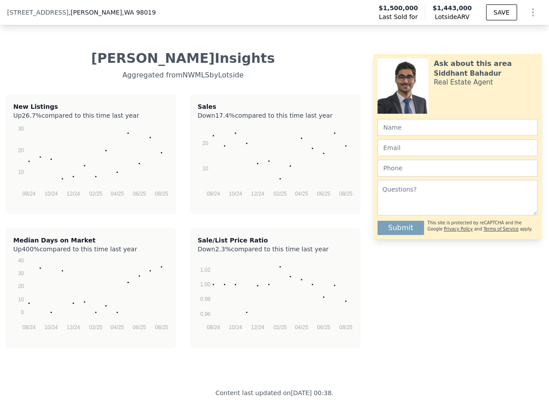
checkbox input "true"
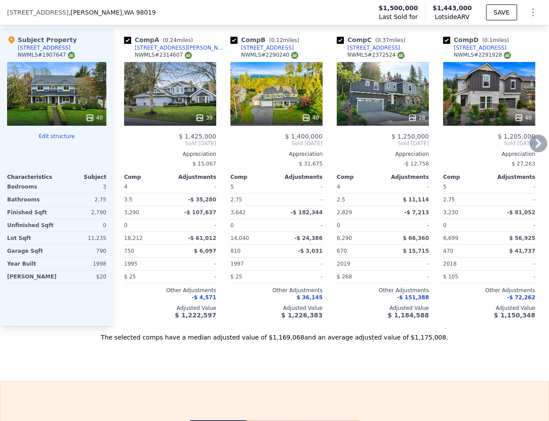
scroll to position [1127, 0]
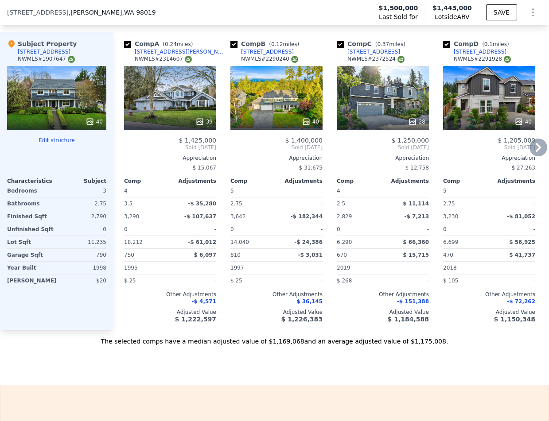
click at [450, 46] on div "Comp D ( 0.1 miles)" at bounding box center [478, 43] width 70 height 9
click at [445, 44] on input "checkbox" at bounding box center [446, 44] width 7 height 7
checkbox input "false"
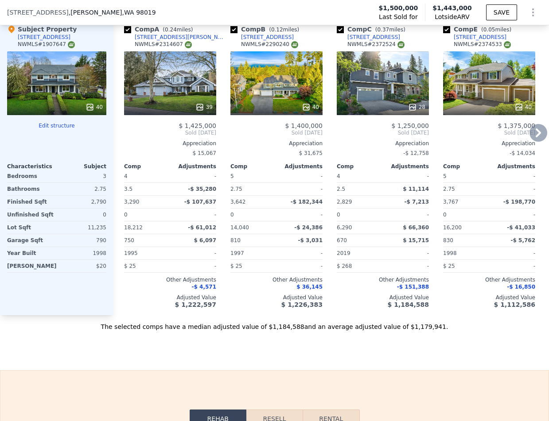
scroll to position [1128, 0]
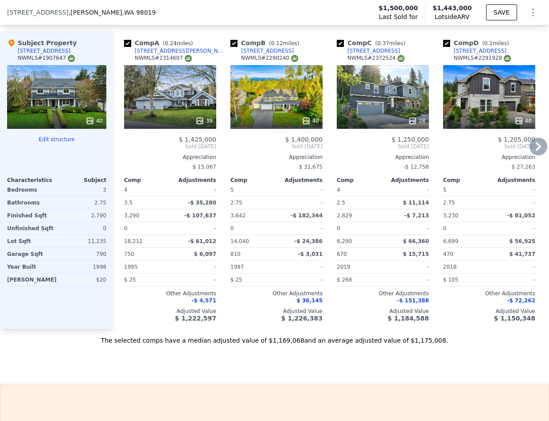
checkbox input "true"
click at [112, 3] on div "[STREET_ADDRESS][PERSON_NAME] Last Sold for $1,500,000 Lotside ARV $1,443,000 S…" at bounding box center [274, 12] width 549 height 25
